Goal: Task Accomplishment & Management: Use online tool/utility

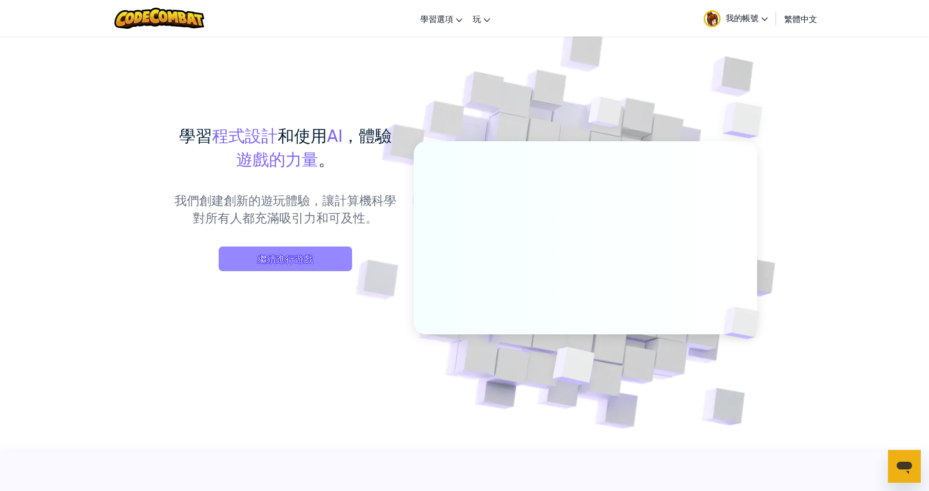
click at [273, 257] on span "繼續進行遊戲" at bounding box center [285, 258] width 133 height 25
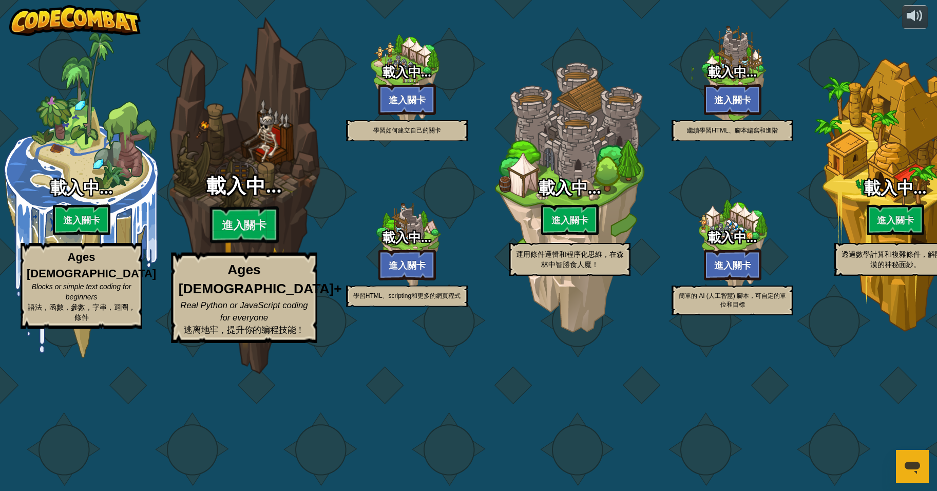
select select "zh-HANT"
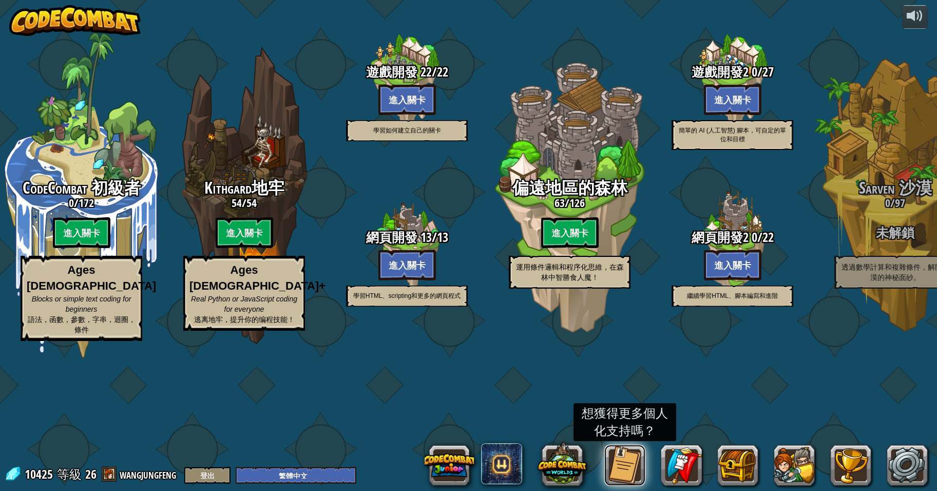
click at [619, 456] on button at bounding box center [624, 465] width 41 height 41
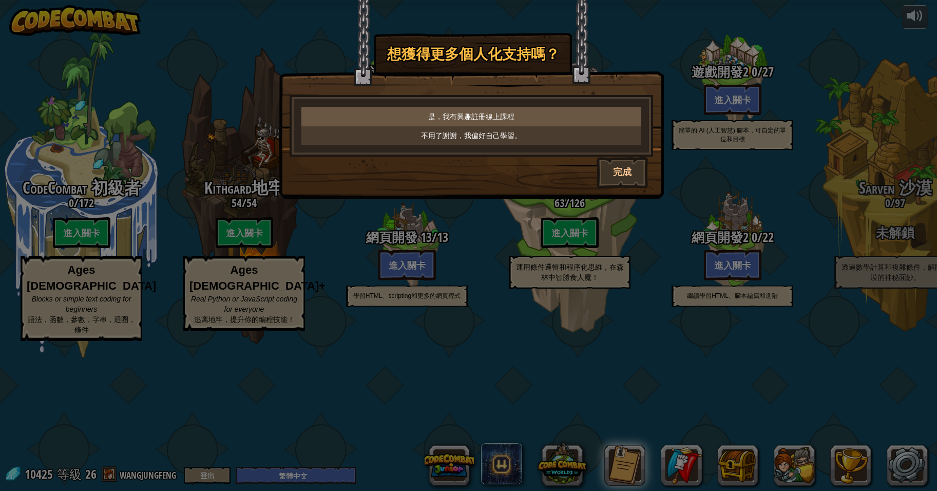
click at [516, 115] on p "是，我有興趣註冊線上課程" at bounding box center [471, 116] width 332 height 10
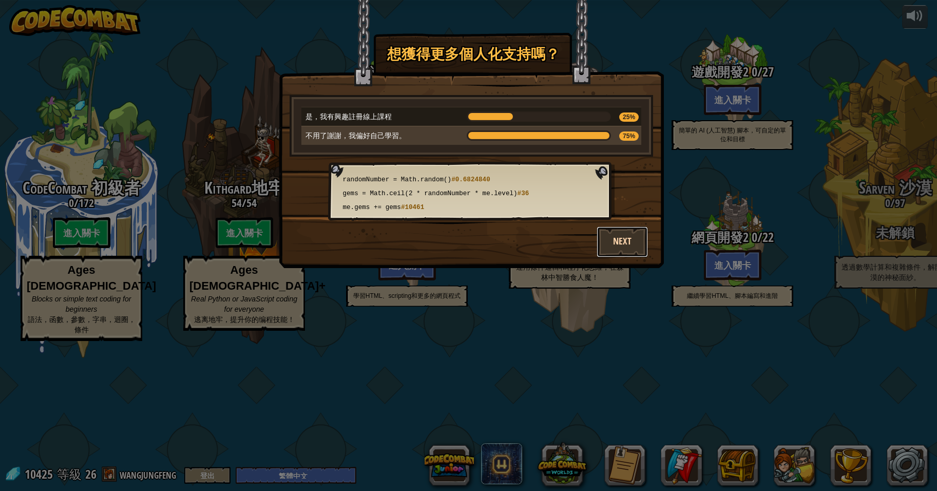
click at [619, 237] on button "Next" at bounding box center [622, 241] width 51 height 31
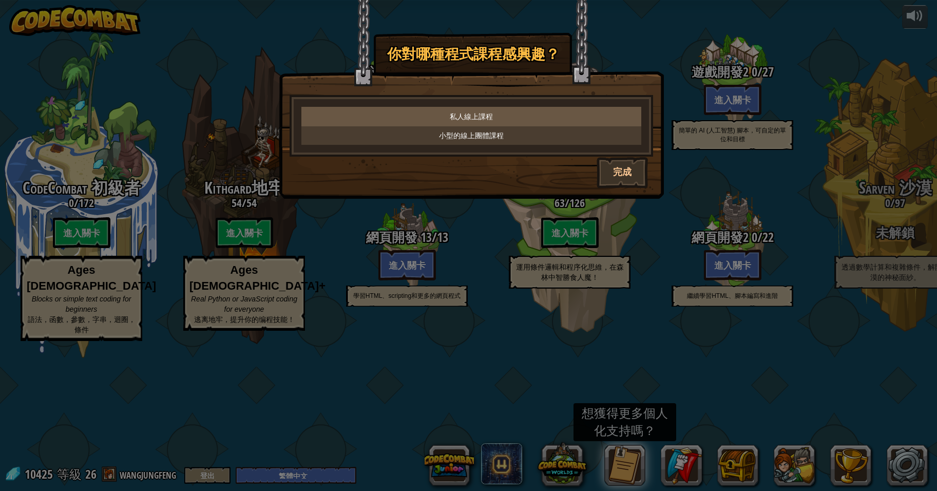
click at [478, 112] on p "私人線上課程" at bounding box center [471, 116] width 332 height 10
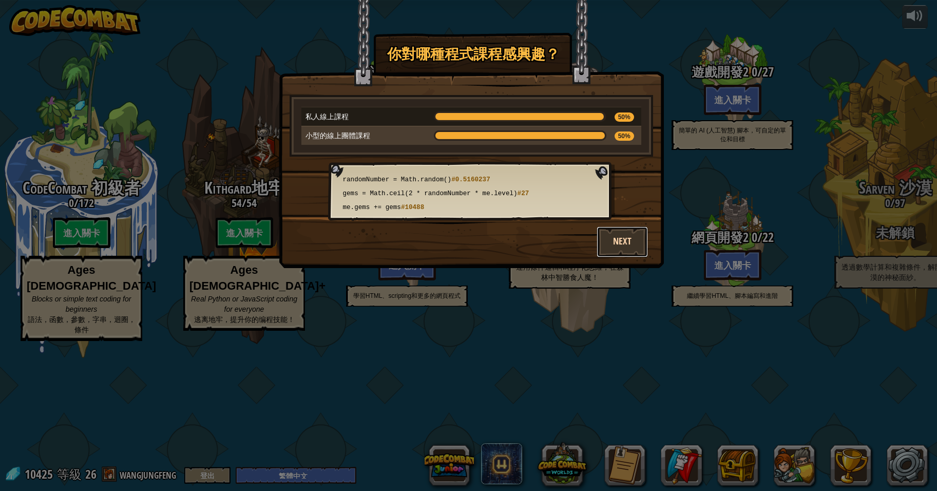
click at [616, 236] on button "Next" at bounding box center [622, 241] width 51 height 31
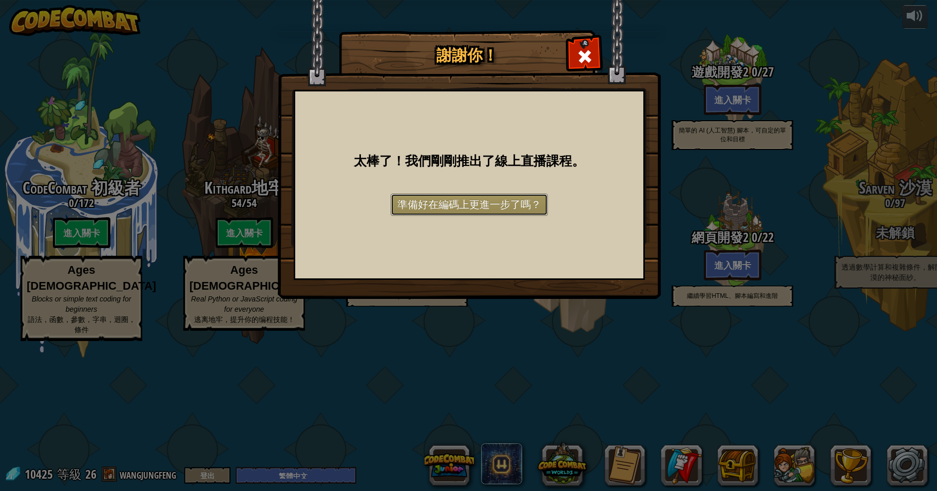
click at [479, 203] on link "準備好在編碼上更進一步了嗎？" at bounding box center [469, 205] width 157 height 22
click at [589, 47] on div at bounding box center [584, 55] width 32 height 32
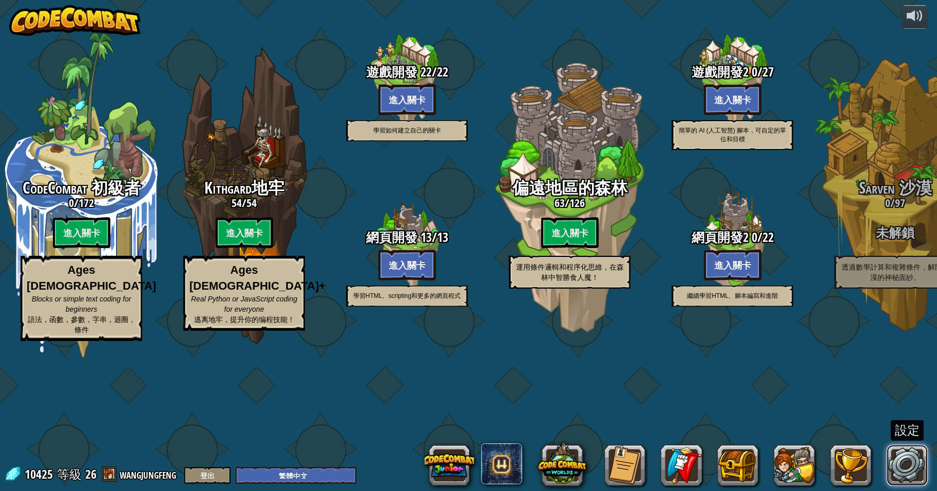
click at [912, 460] on link at bounding box center [907, 465] width 41 height 41
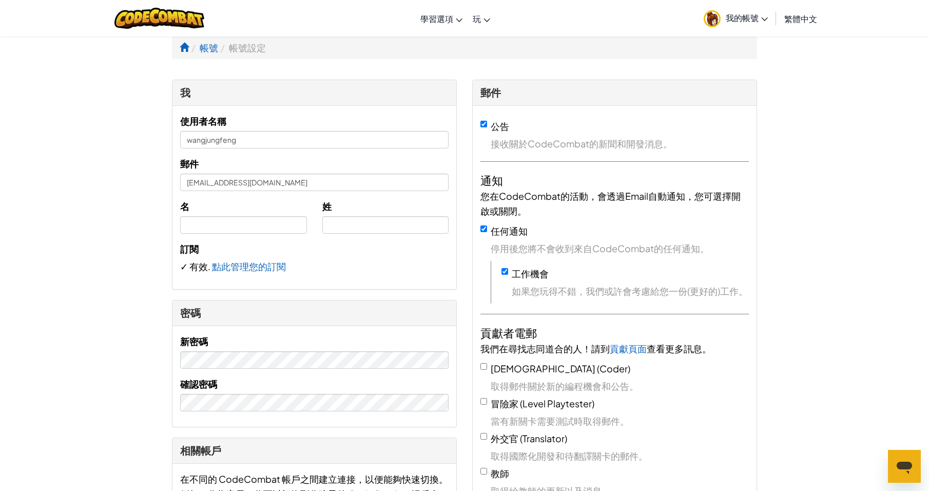
click at [249, 50] on li "帳號設定" at bounding box center [242, 47] width 48 height 15
click at [764, 18] on icon at bounding box center [764, 19] width 7 height 4
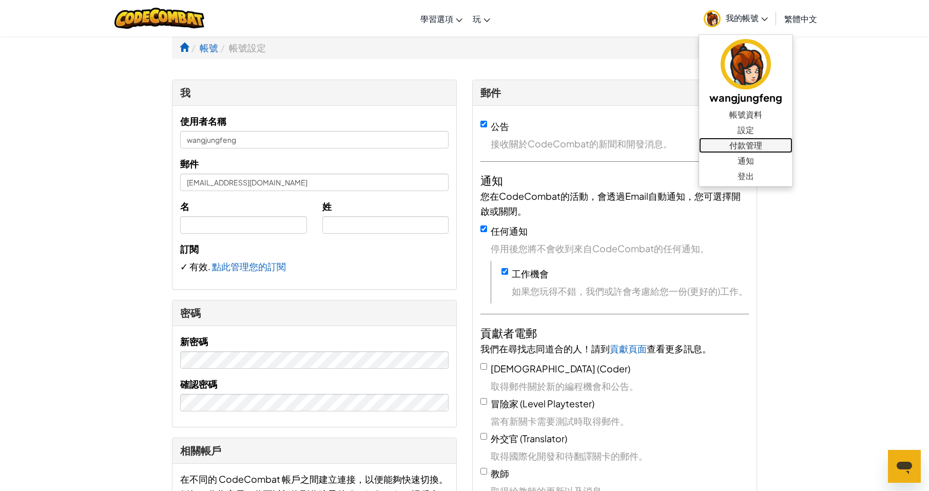
click at [747, 143] on link "付款管理" at bounding box center [745, 145] width 93 height 15
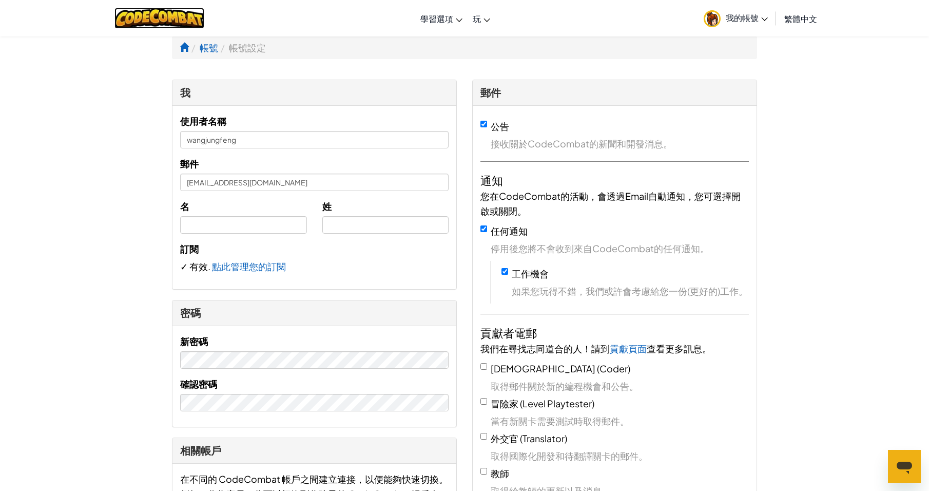
click at [160, 18] on img at bounding box center [159, 18] width 90 height 21
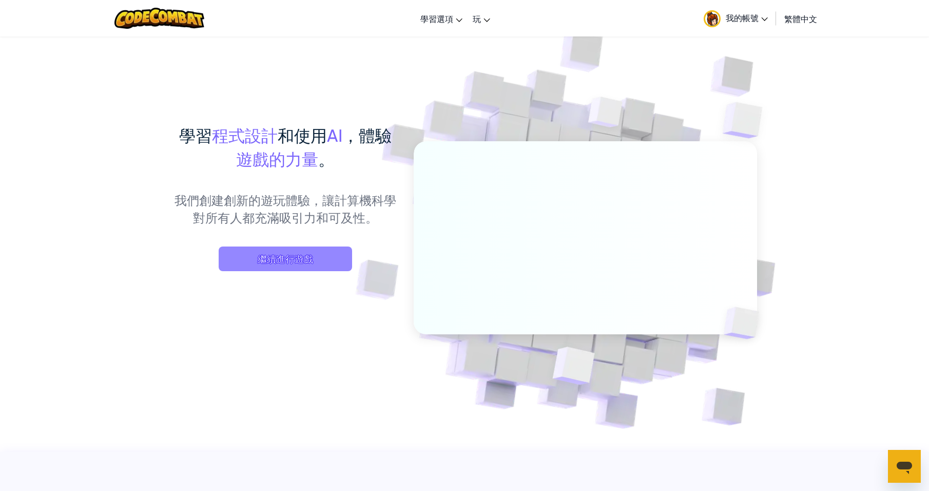
click at [293, 259] on span "繼續進行遊戲" at bounding box center [285, 258] width 133 height 25
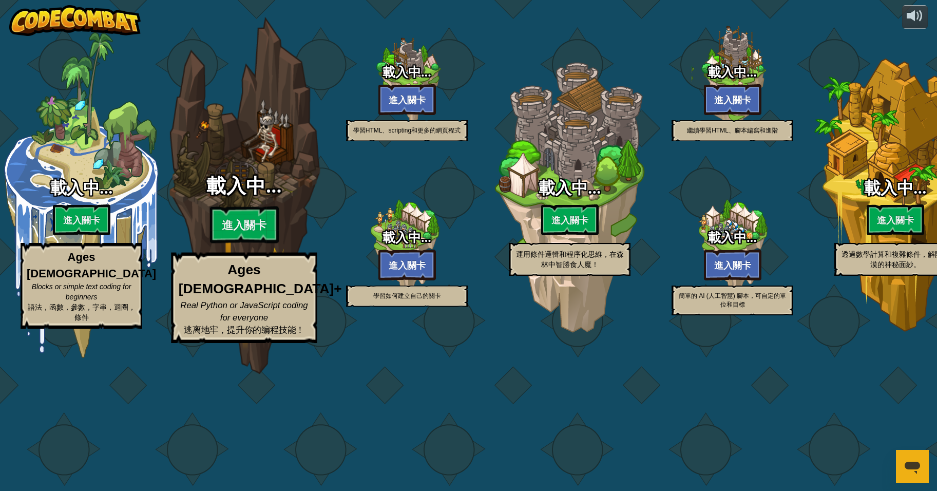
select select "zh-HANT"
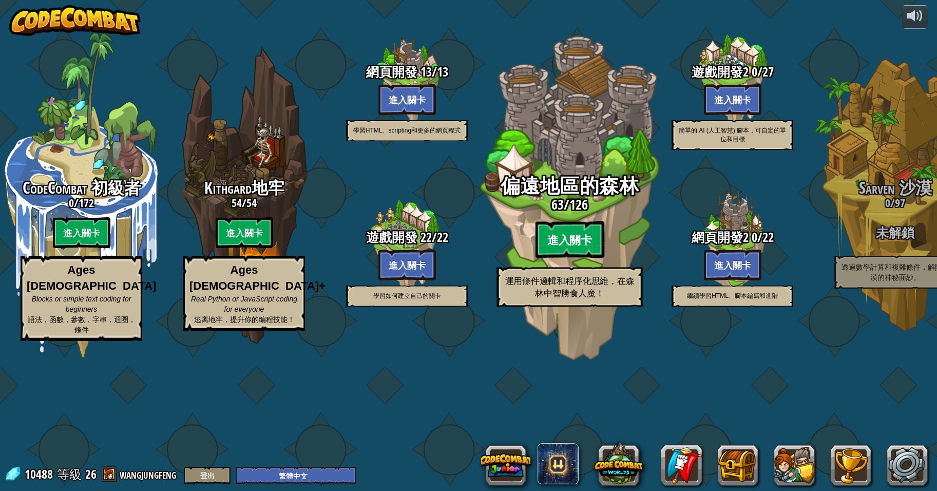
click at [568, 258] on btn "進入關卡" at bounding box center [569, 239] width 69 height 37
select select "zh-HANT"
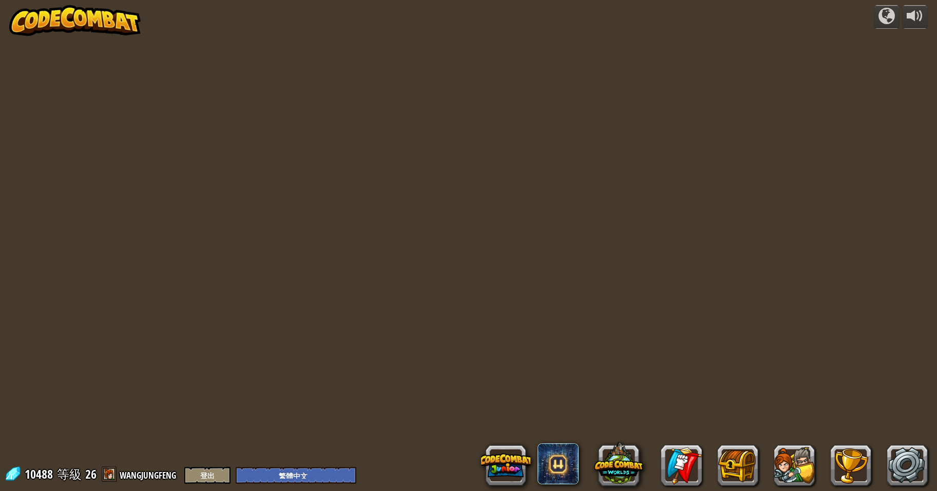
select select "zh-HANT"
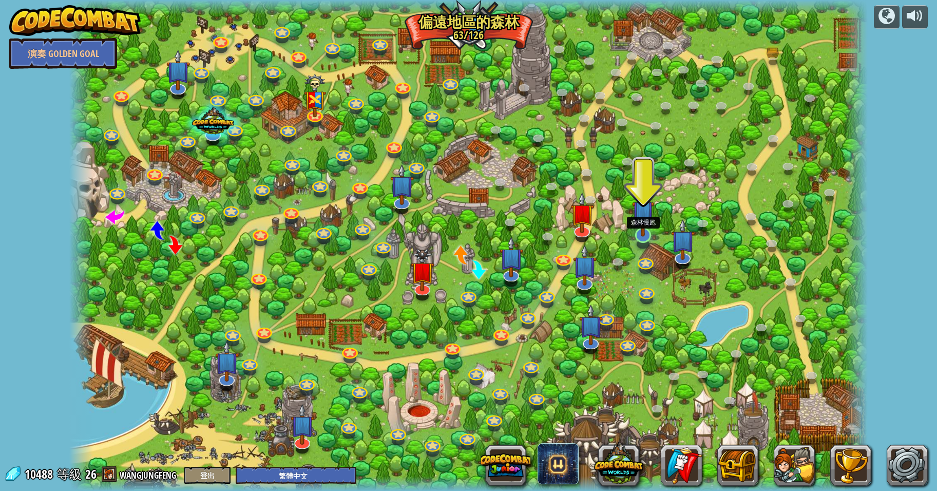
click at [641, 235] on img at bounding box center [643, 211] width 22 height 50
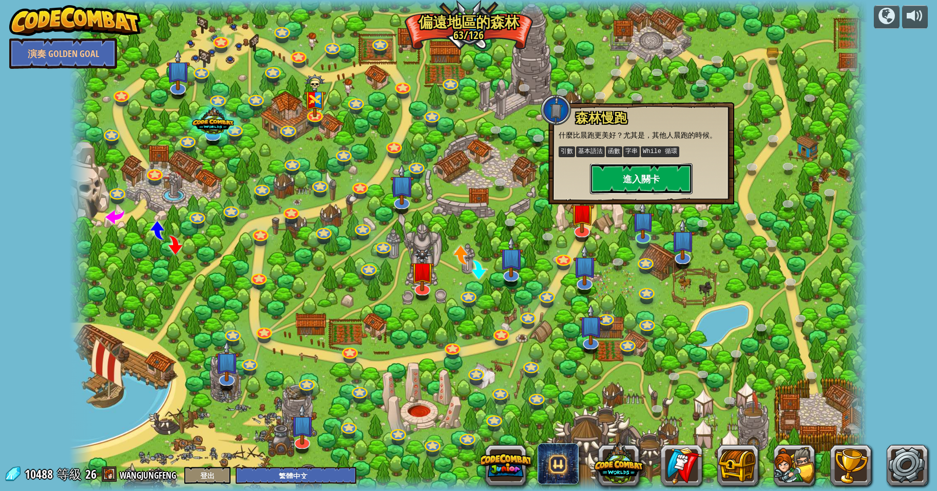
click at [645, 181] on button "進入關卡" at bounding box center [641, 178] width 103 height 31
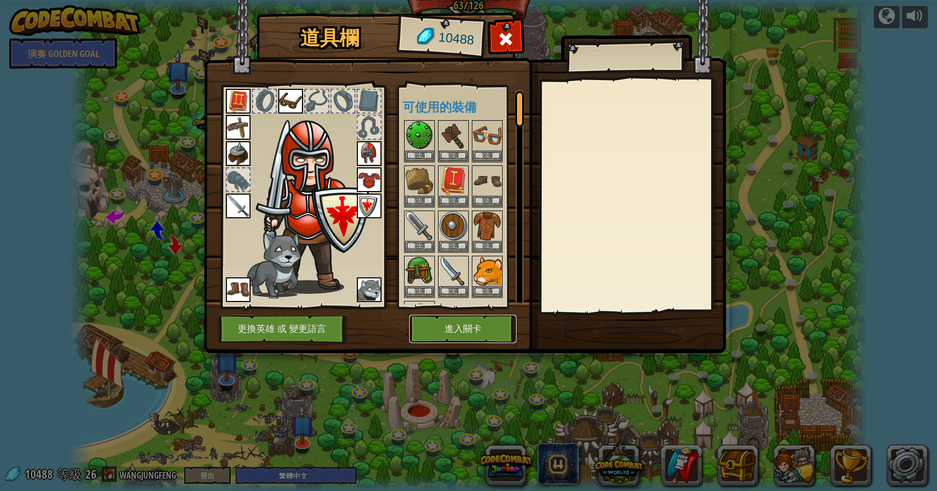
click at [458, 326] on button "進入關卡" at bounding box center [462, 329] width 107 height 28
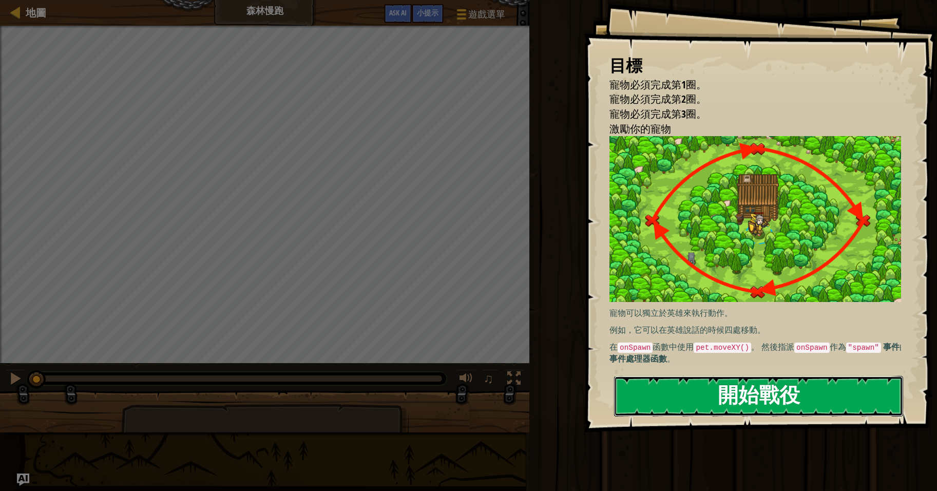
click at [776, 400] on button "開始戰役" at bounding box center [758, 396] width 289 height 41
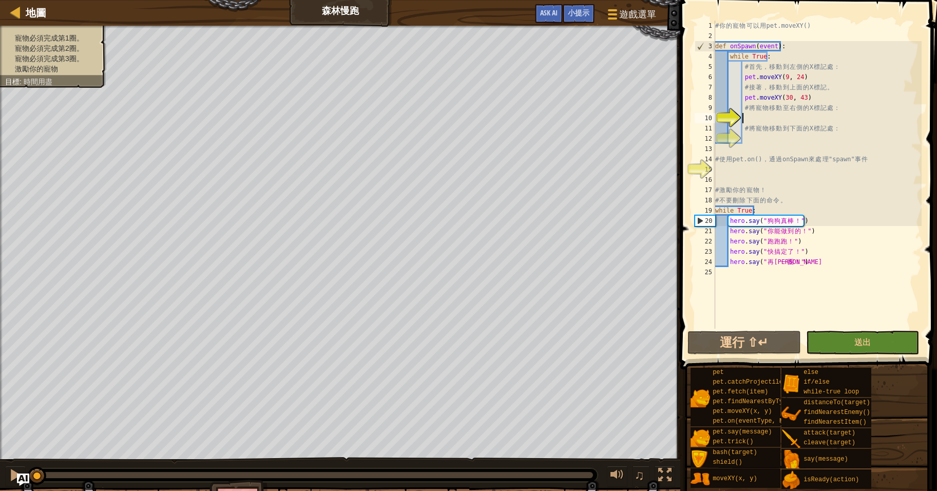
click at [817, 115] on div "# 你 的 寵 物 可 以 用 pet.moveXY() def onSpawn ( event ) : while True : # 首 先 ， 移 動 到…" at bounding box center [817, 185] width 208 height 329
click at [850, 257] on div "# 你 的 寵 物 可 以 用 pet.moveXY() def onSpawn ( event ) : while True : # 首 先 ， 移 動 到…" at bounding box center [817, 185] width 208 height 329
type textarea "hero.say("再本一圈！")"
click at [839, 169] on div "# 你 的 寵 物 可 以 用 pet.moveXY() def onSpawn ( event ) : while True : # 首 先 ， 移 動 到…" at bounding box center [817, 185] width 208 height 329
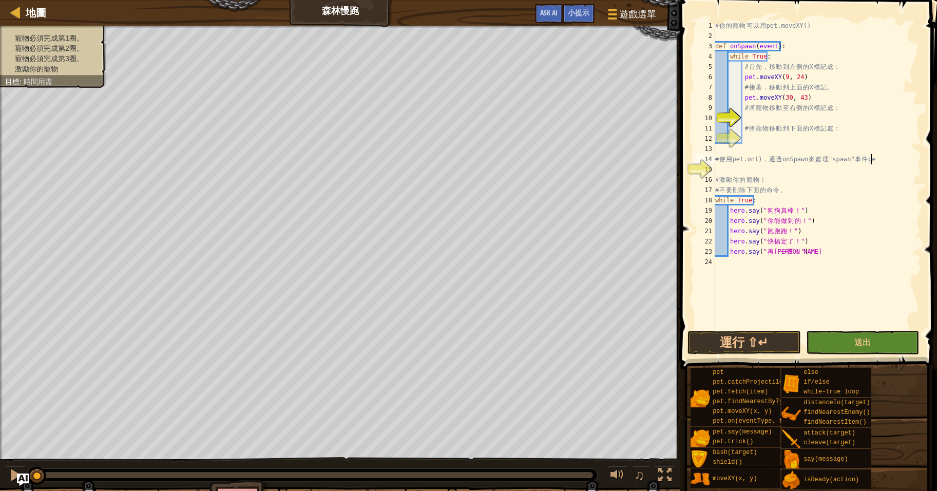
scroll to position [5, 12]
type textarea "# 使用pet.on()，通過onSpawn來處理"spawn"事件"
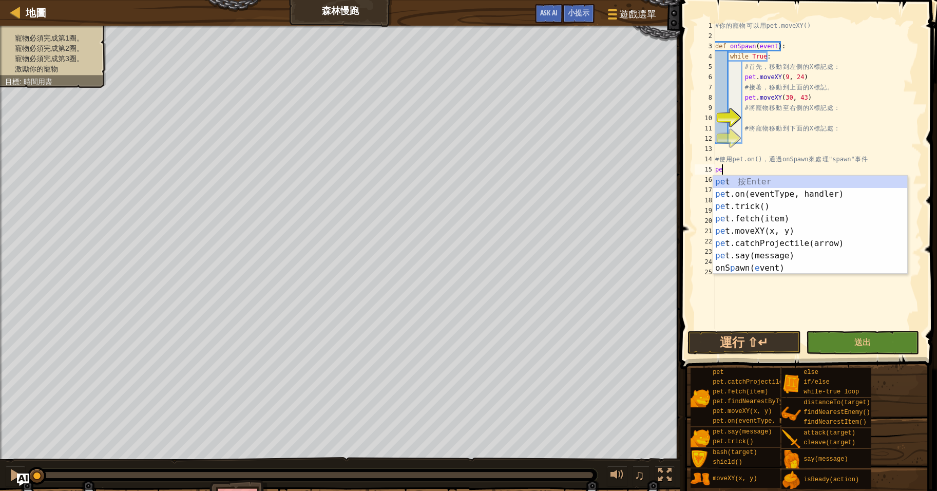
type textarea "p"
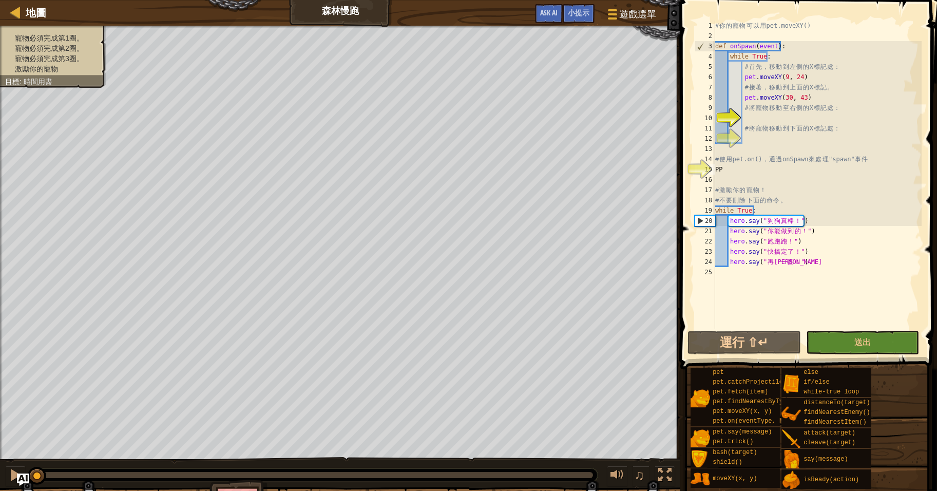
scroll to position [0, 1]
type textarea "P"
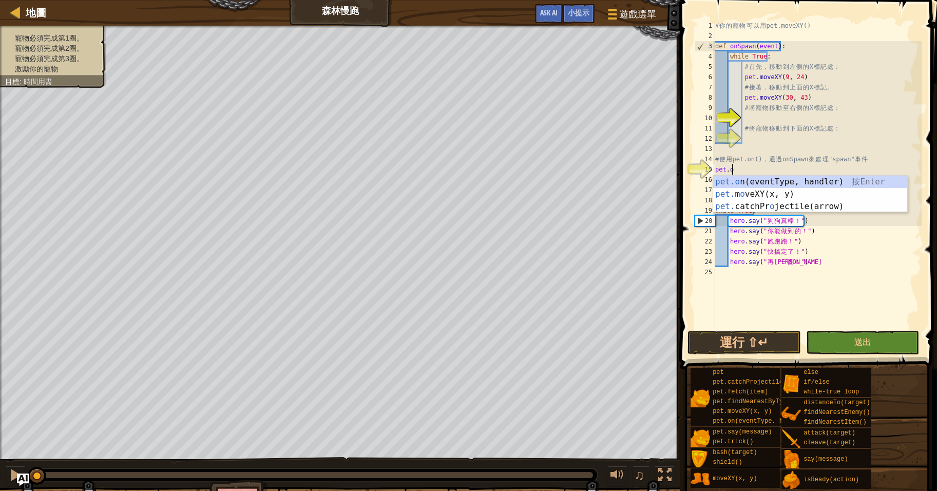
scroll to position [5, 1]
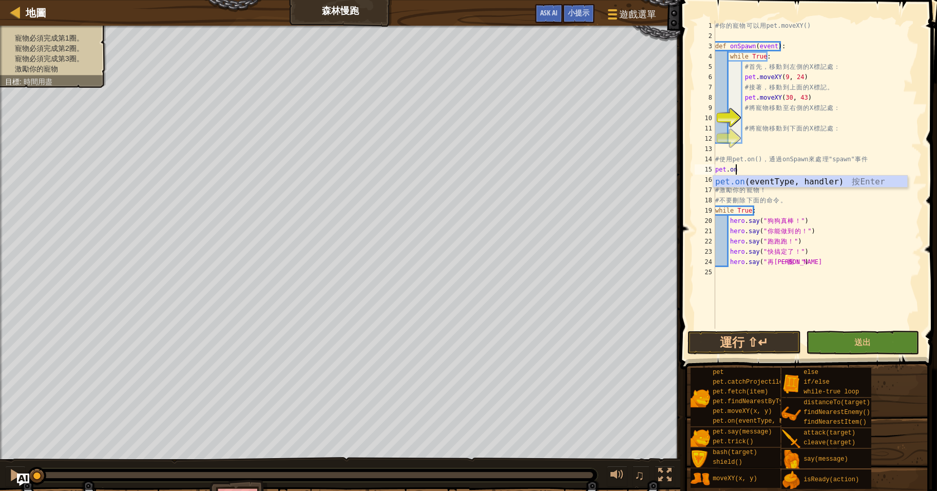
type textarea "pet.on("spawn", onSpawn)"
type textarea "# 激勵你的寵物！"
click at [782, 118] on div "# 你 的 寵 物 可 以 用 pet.moveXY() def onSpawn ( event ) : while True : # 首 先 ， 移 動 到…" at bounding box center [817, 185] width 208 height 329
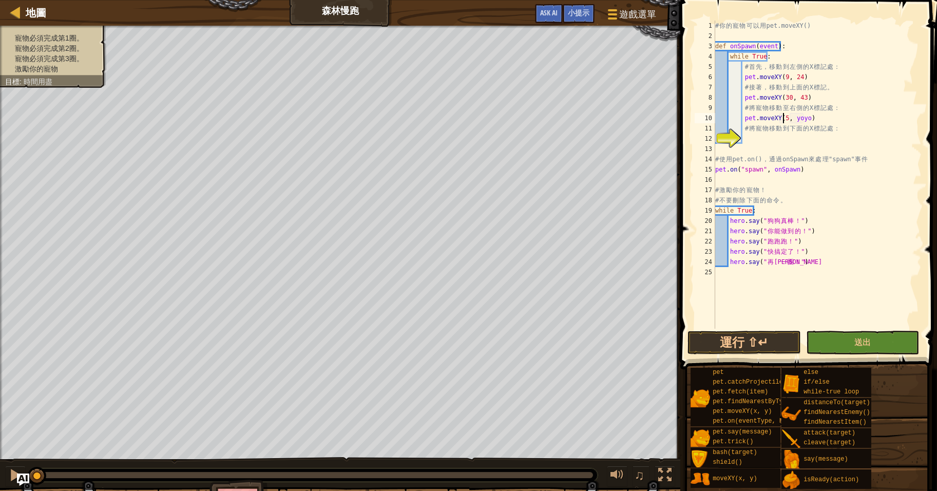
scroll to position [5, 6]
type textarea "# 將寵物移動到下面的X標記處："
type textarea "pet.moveXY(30, 5)"
click at [856, 341] on span "送出" at bounding box center [862, 341] width 16 height 11
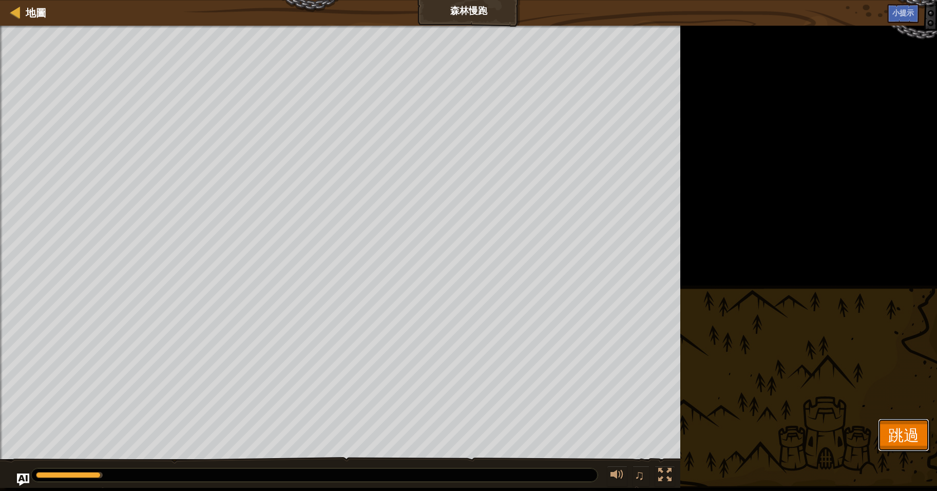
click at [904, 434] on span "跳過" at bounding box center [903, 434] width 31 height 21
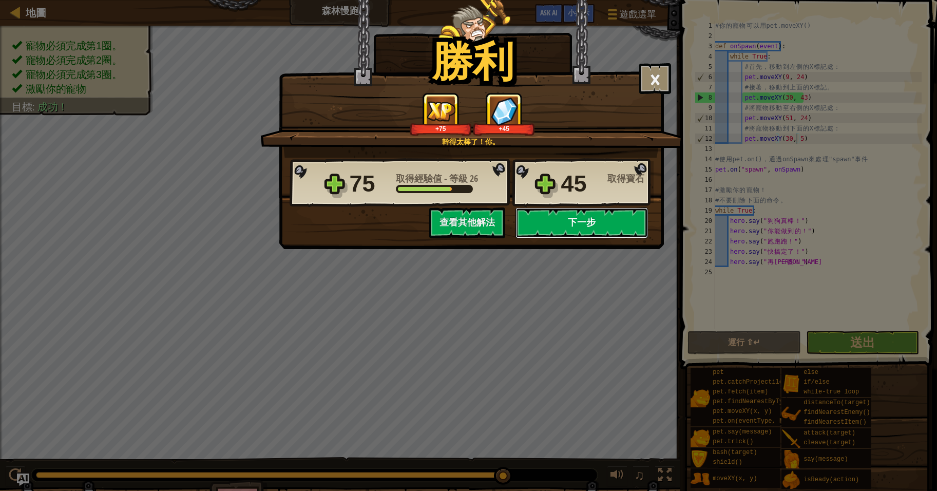
click at [580, 219] on button "下一步" at bounding box center [581, 222] width 132 height 31
select select "zh-HANT"
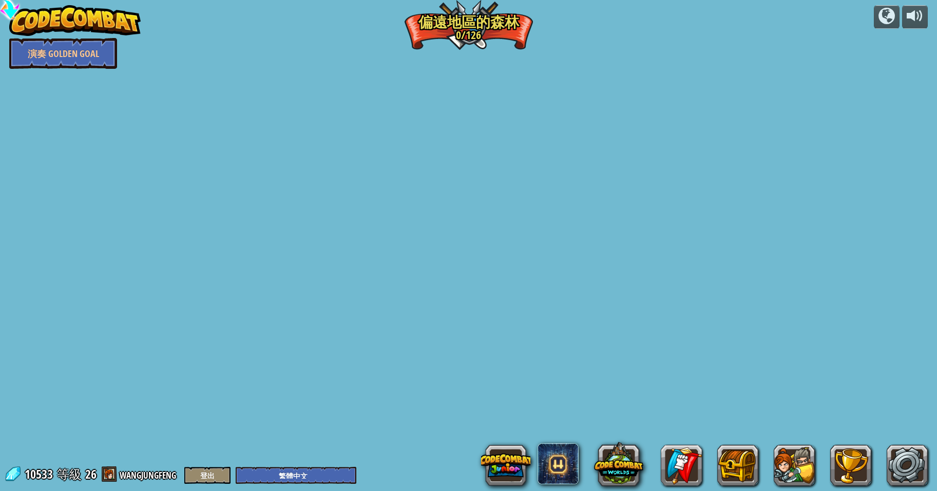
select select "zh-HANT"
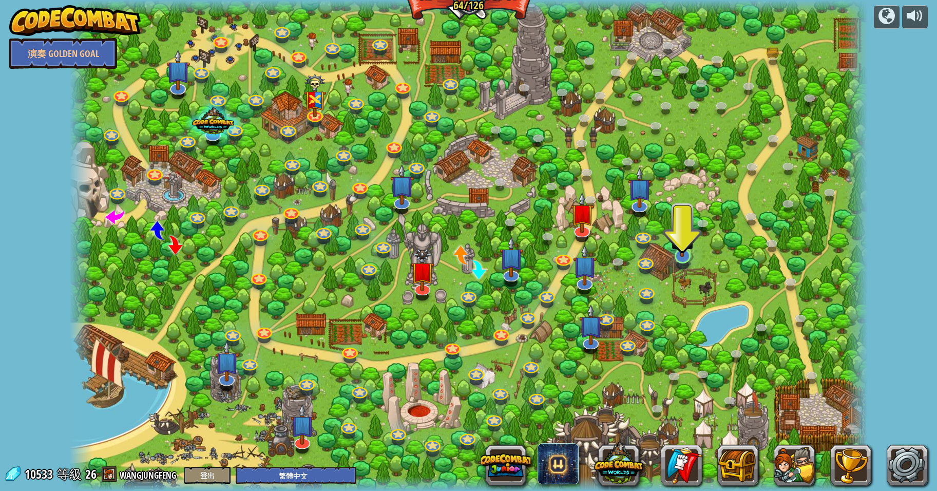
click at [682, 252] on img at bounding box center [682, 232] width 22 height 50
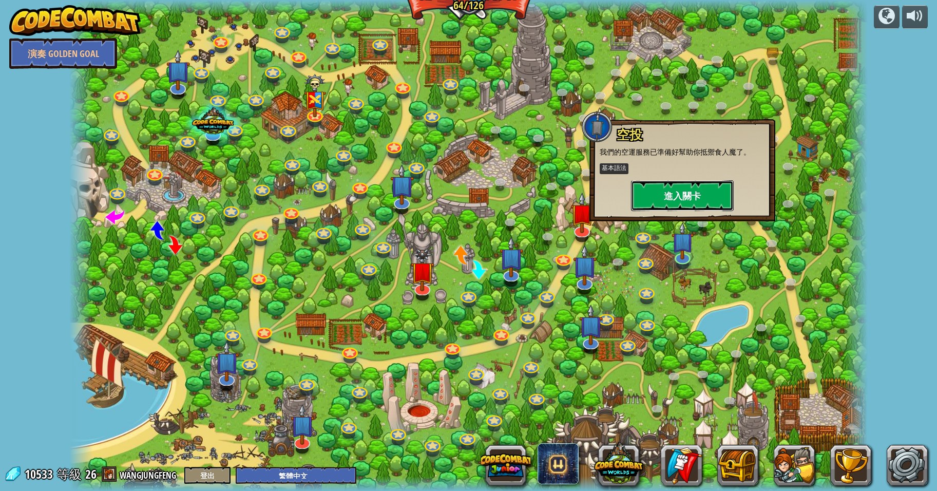
click at [680, 193] on button "進入關卡" at bounding box center [682, 195] width 103 height 31
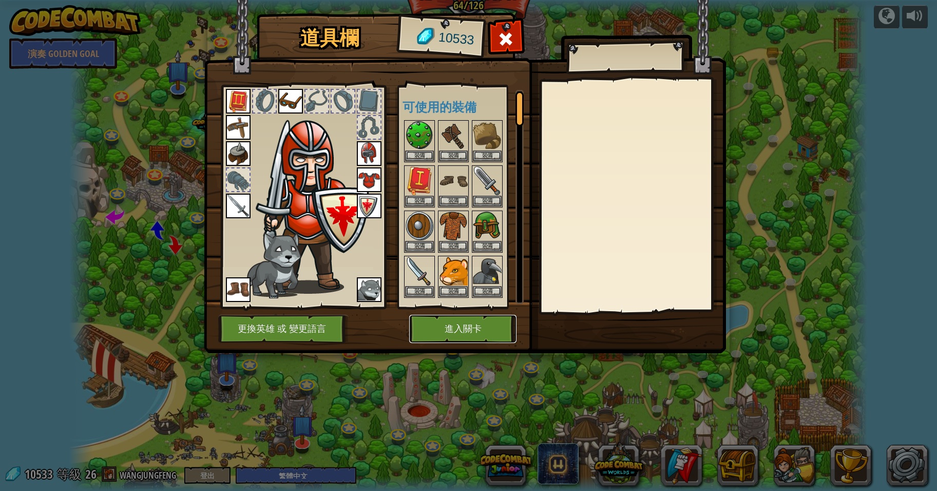
click at [460, 326] on button "進入關卡" at bounding box center [462, 329] width 107 height 28
